Goal: Task Accomplishment & Management: Manage account settings

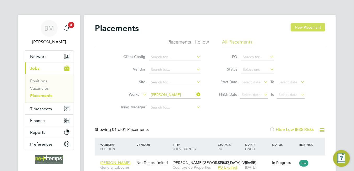
scroll to position [5, 25]
click at [48, 110] on span "Timesheets" at bounding box center [41, 108] width 22 height 5
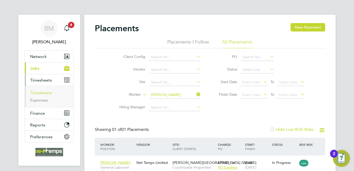
click at [46, 93] on link "Timesheets" at bounding box center [41, 92] width 22 height 5
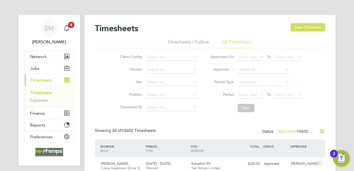
click at [307, 30] on button "New Timesheet" at bounding box center [308, 27] width 35 height 8
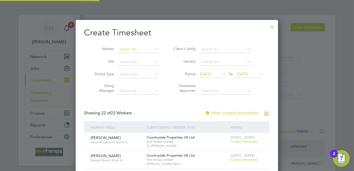
click at [140, 47] on input at bounding box center [138, 49] width 41 height 7
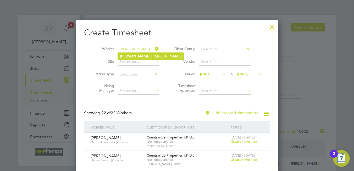
click at [151, 55] on b "[PERSON_NAME]" at bounding box center [166, 56] width 30 height 4
type input "[PERSON_NAME]"
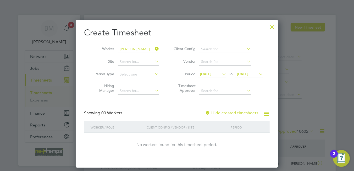
click at [212, 112] on label "Hide created timesheets" at bounding box center [231, 112] width 53 height 5
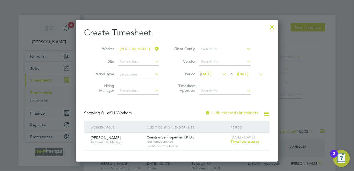
click at [240, 141] on span "Timesheet created" at bounding box center [245, 141] width 29 height 5
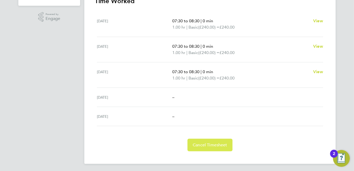
click at [227, 144] on button "Cancel Timesheet" at bounding box center [210, 145] width 45 height 13
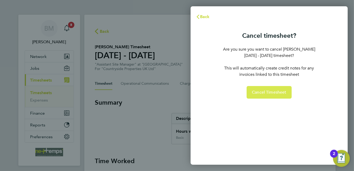
click at [263, 96] on button "Cancel Timesheet" at bounding box center [269, 92] width 45 height 13
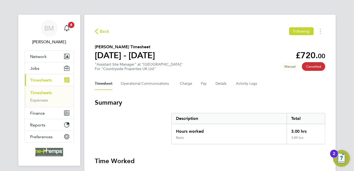
click at [106, 34] on span "Back" at bounding box center [105, 31] width 10 height 6
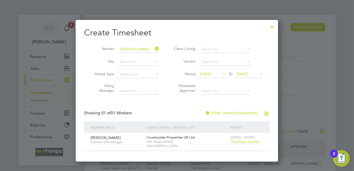
click at [238, 140] on span "Timesheet created" at bounding box center [245, 141] width 29 height 5
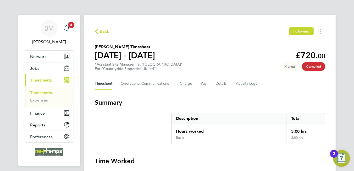
click at [239, 142] on div "Basic" at bounding box center [229, 139] width 115 height 8
click at [105, 31] on span "Back" at bounding box center [105, 31] width 10 height 6
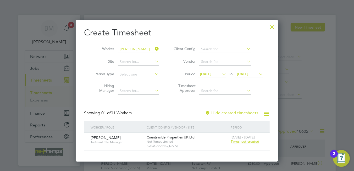
click at [248, 138] on span "[DATE] - [DATE]" at bounding box center [243, 137] width 24 height 4
click at [248, 140] on span "Timesheet created" at bounding box center [245, 141] width 29 height 5
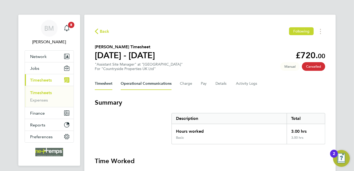
click at [142, 86] on Communications-tab "Operational Communications" at bounding box center [146, 83] width 51 height 13
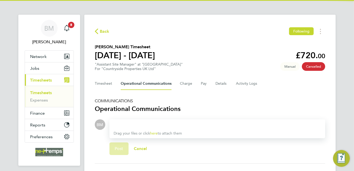
click at [212, 86] on div "Timesheet Operational Communications Charge Pay Details Activity Logs" at bounding box center [210, 83] width 231 height 13
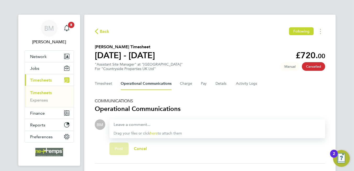
click at [189, 26] on div "Back Following [PERSON_NAME] Timesheet [DATE] - [DATE] £720. 00 "Assistant Site…" at bounding box center [209, 109] width 251 height 188
